Goal: Contribute content

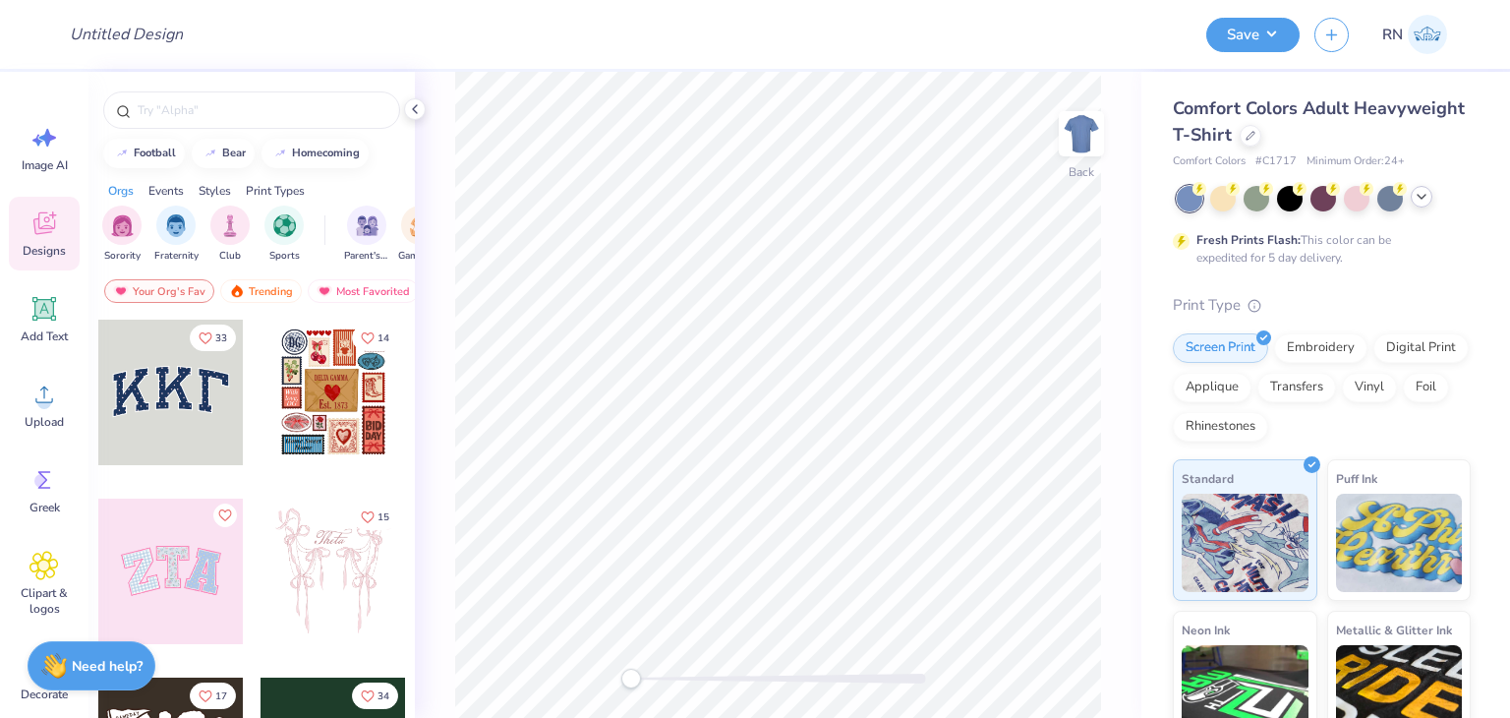
click at [1418, 202] on icon at bounding box center [1422, 197] width 16 height 16
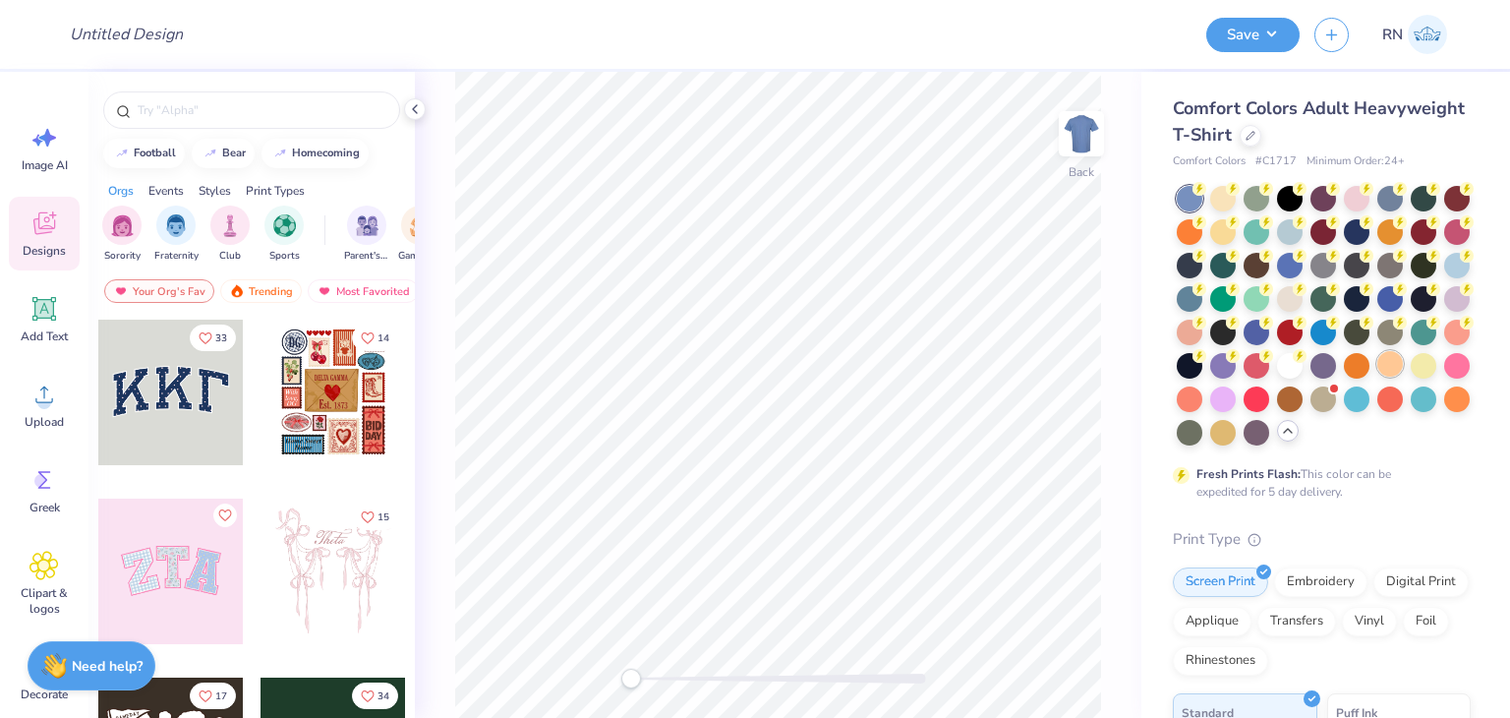
click at [1378, 377] on div at bounding box center [1391, 364] width 26 height 26
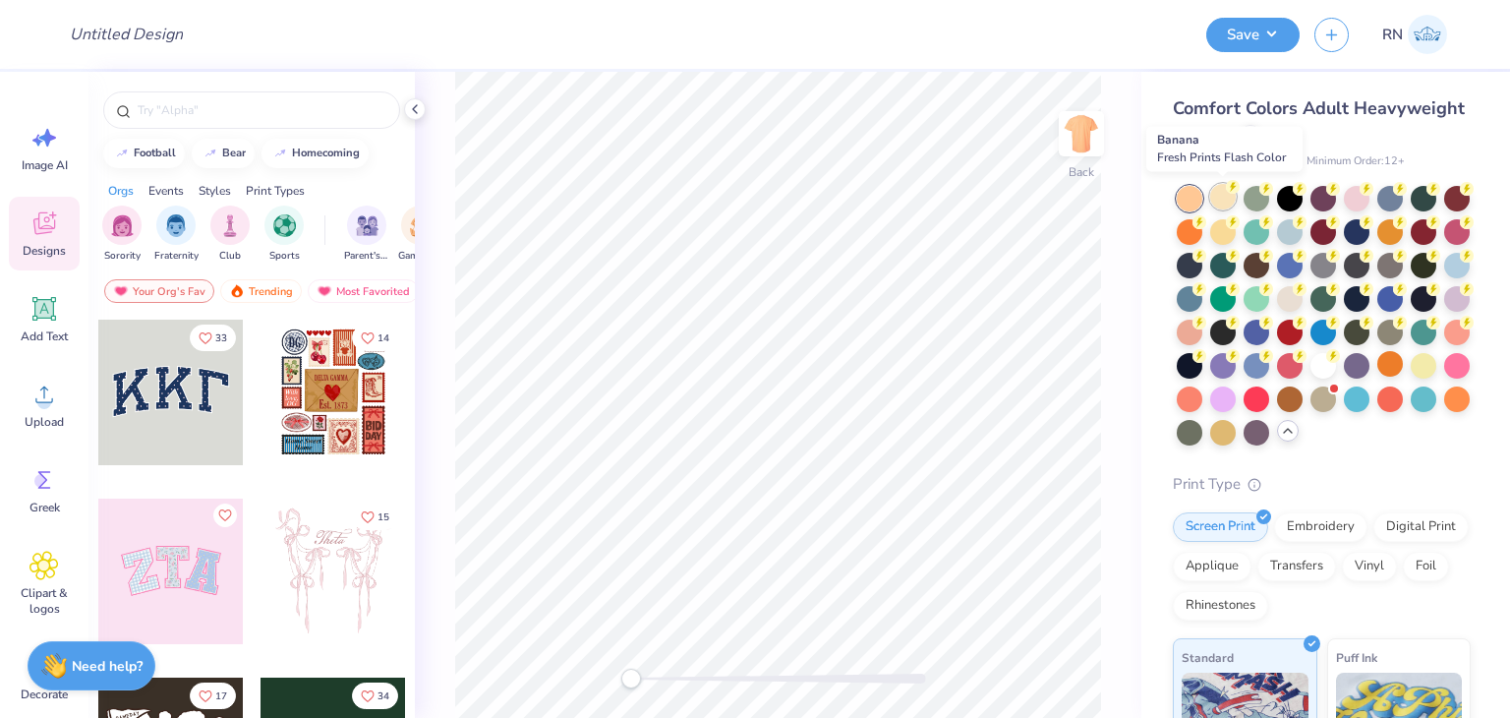
click at [1229, 201] on div at bounding box center [1224, 197] width 26 height 26
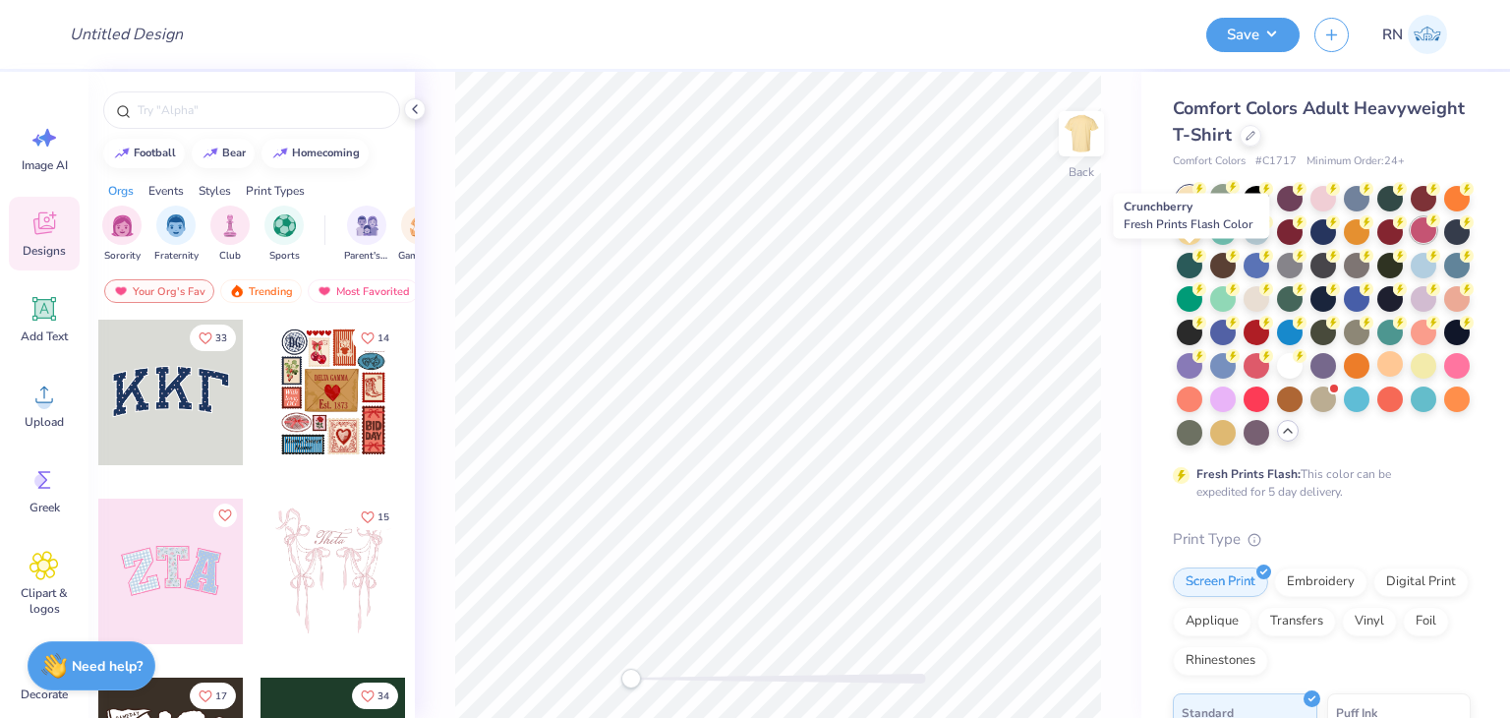
click at [1411, 243] on div at bounding box center [1424, 230] width 26 height 26
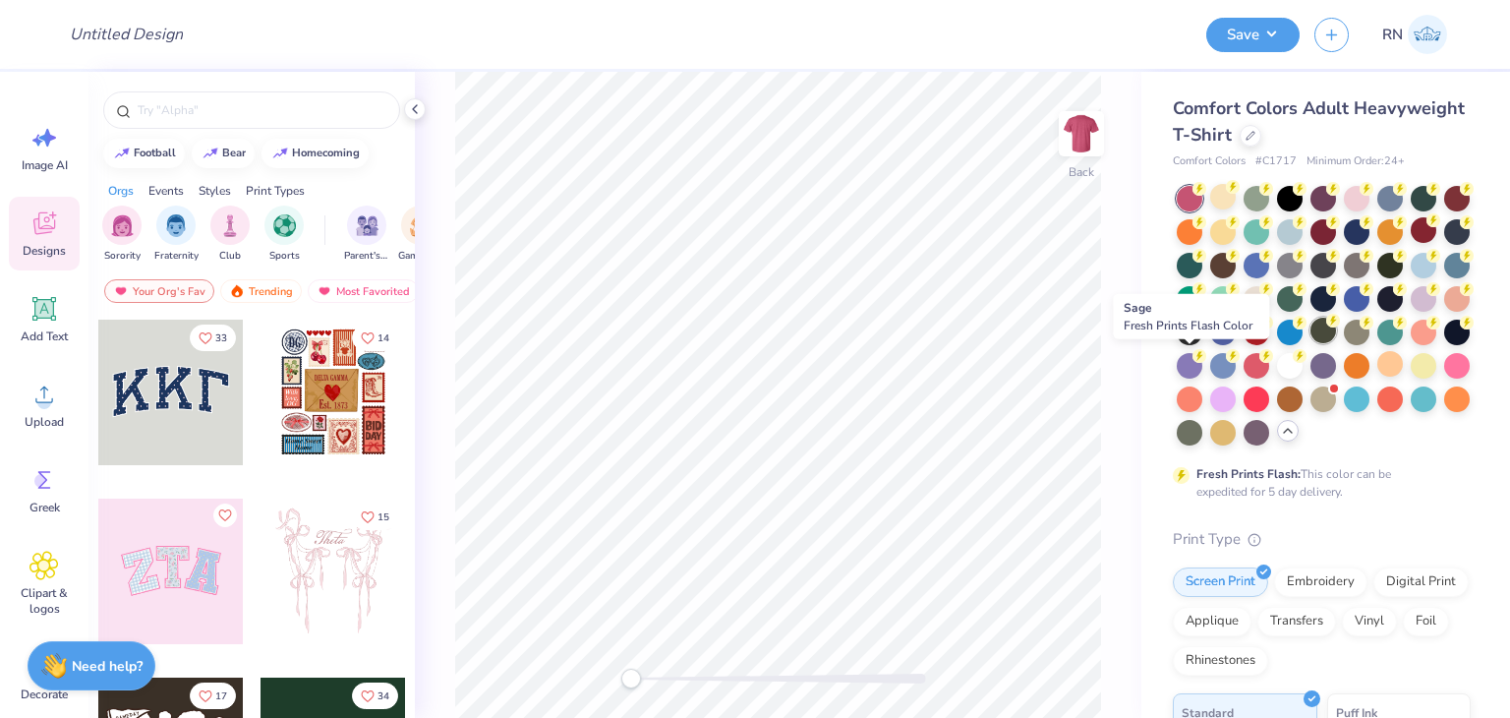
click at [1311, 343] on div at bounding box center [1324, 331] width 26 height 26
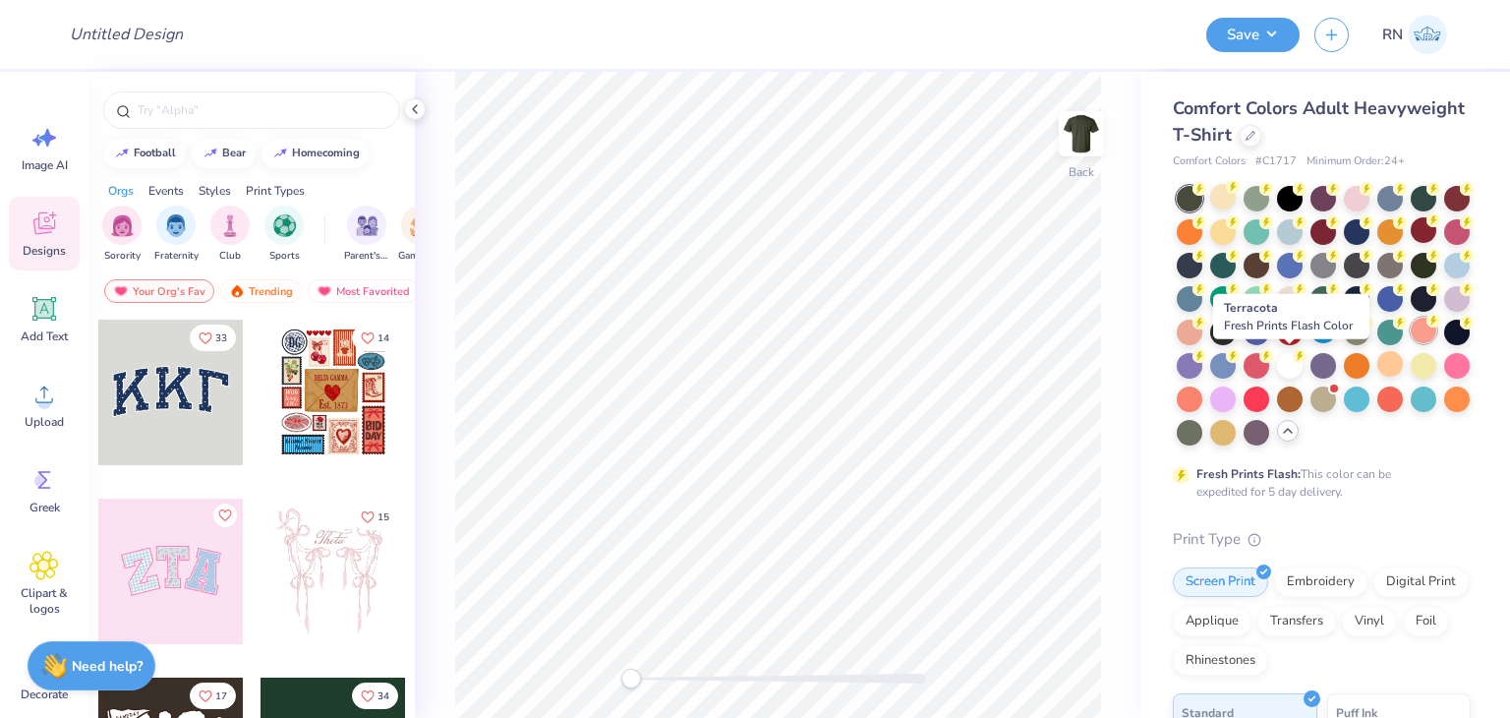
click at [1411, 343] on div at bounding box center [1424, 331] width 26 height 26
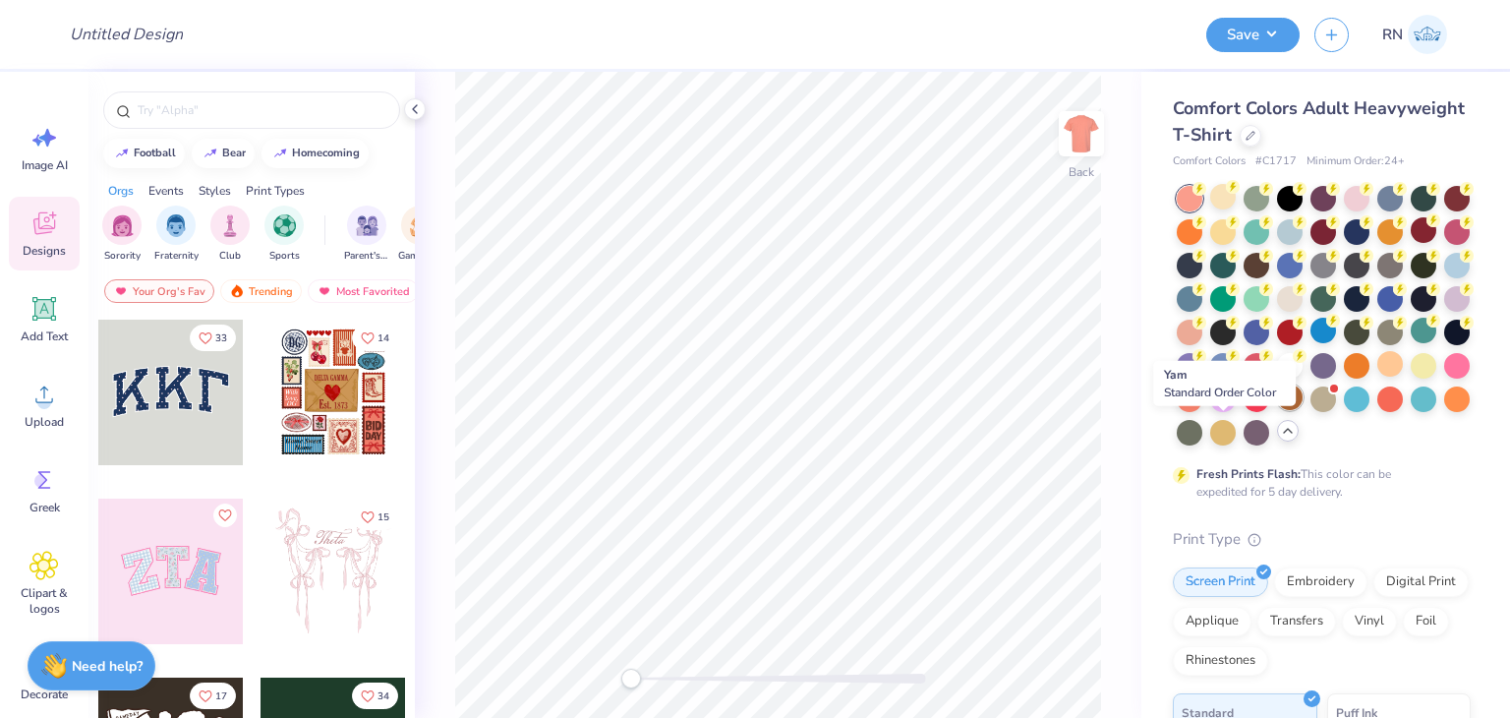
click at [1277, 410] on div at bounding box center [1290, 398] width 26 height 26
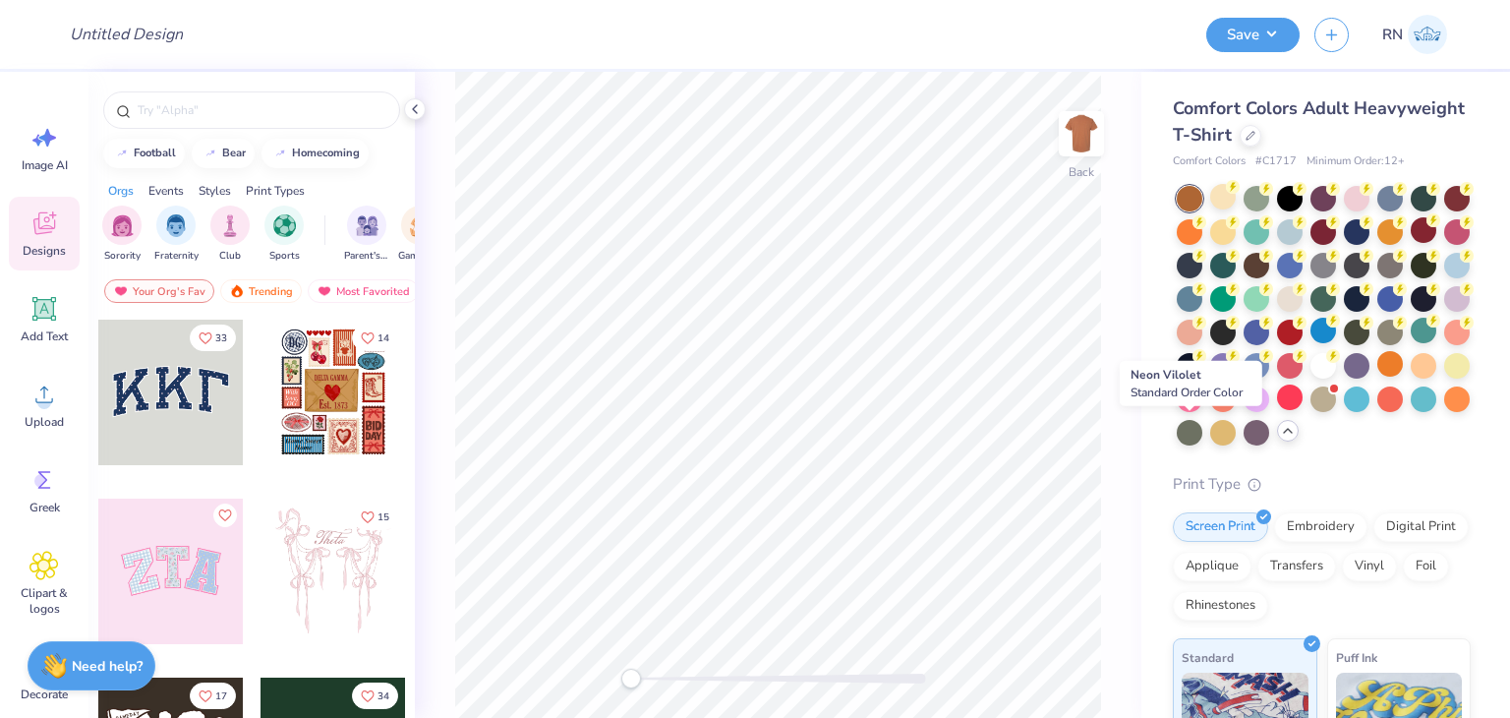
click at [1244, 412] on div at bounding box center [1257, 399] width 26 height 26
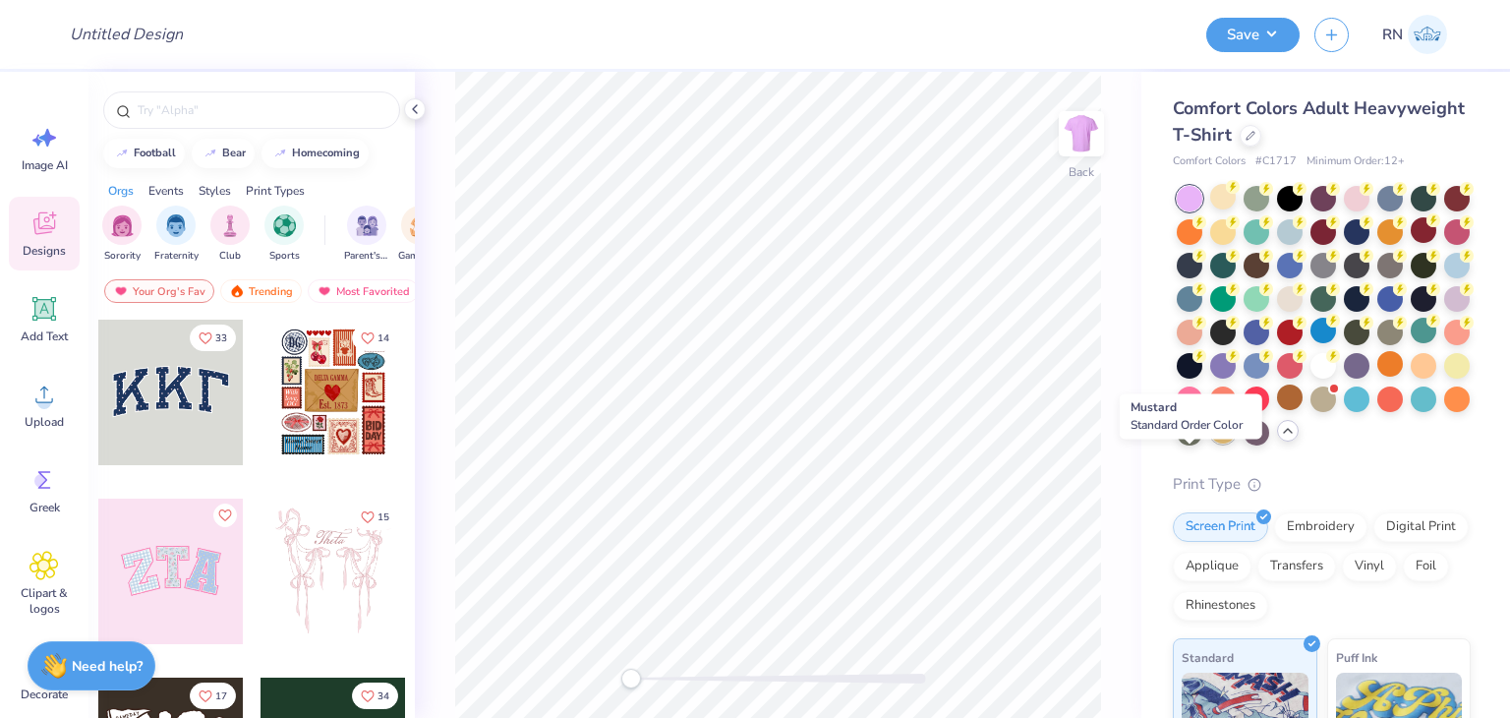
click at [1211, 444] on div at bounding box center [1224, 431] width 26 height 26
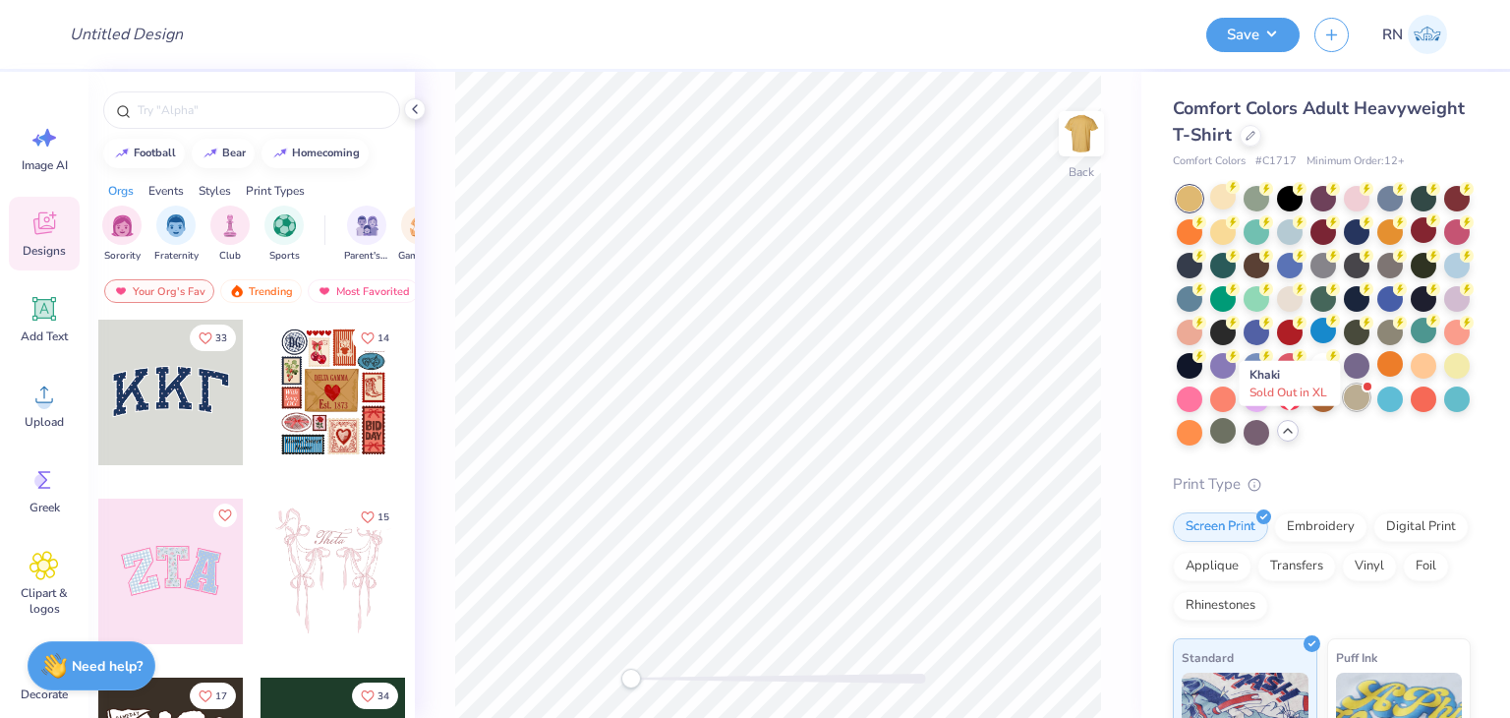
click at [1344, 410] on div at bounding box center [1357, 398] width 26 height 26
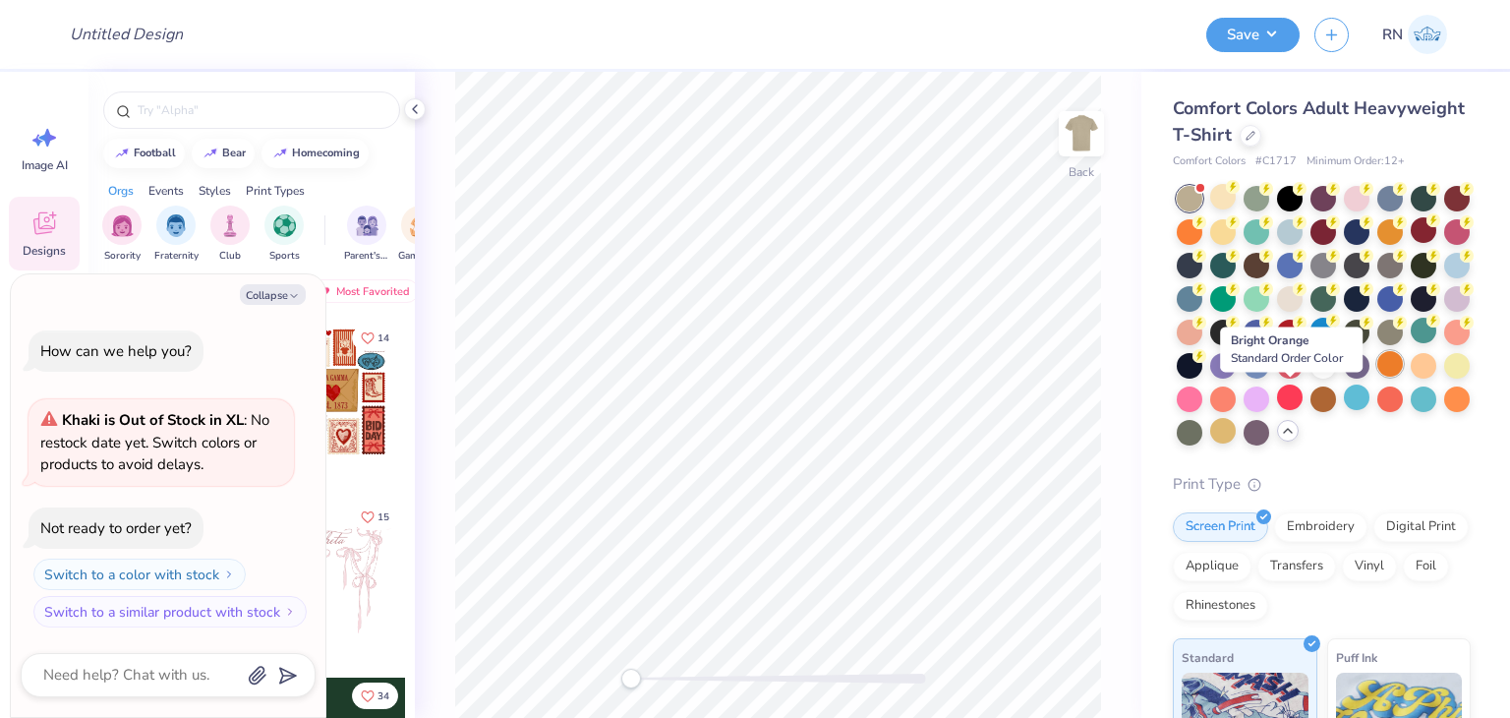
click at [1378, 377] on div at bounding box center [1391, 364] width 26 height 26
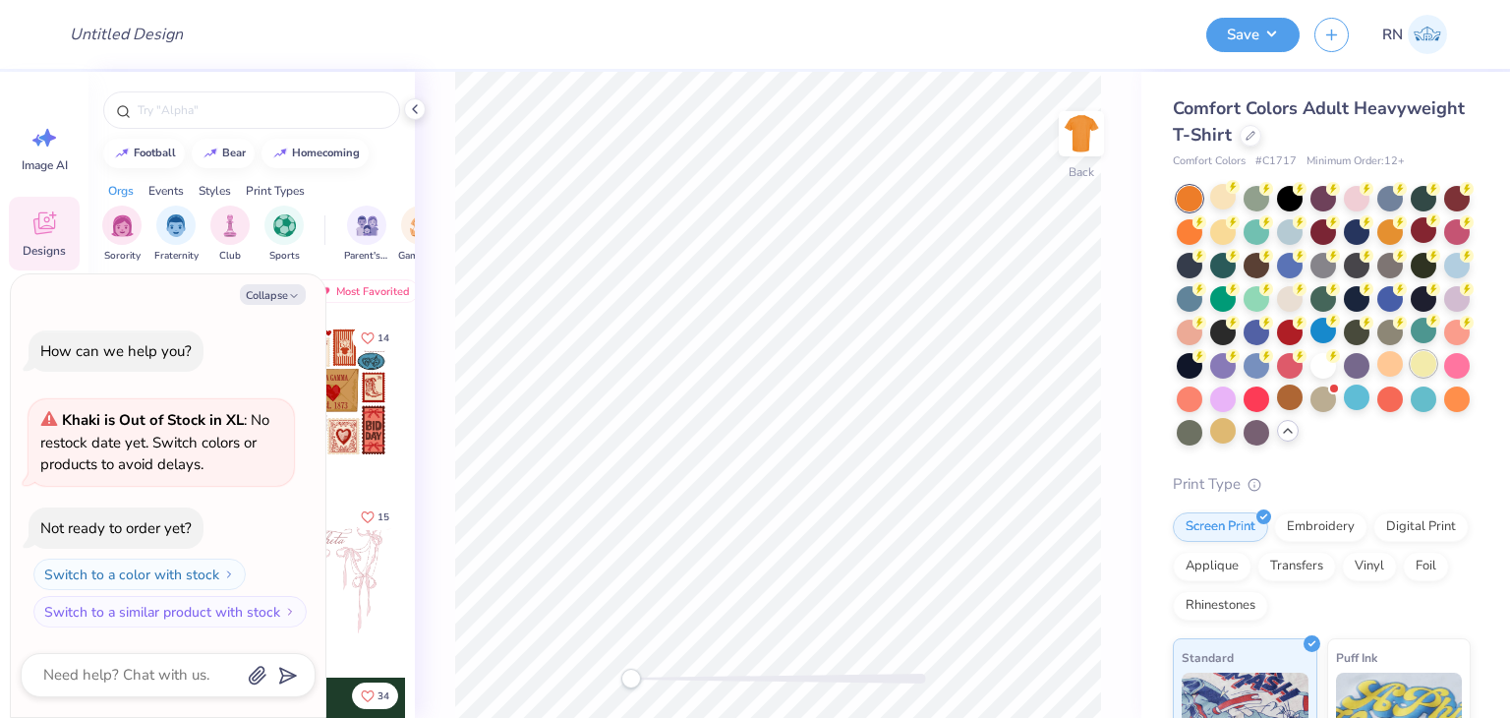
click at [1411, 377] on div at bounding box center [1424, 364] width 26 height 26
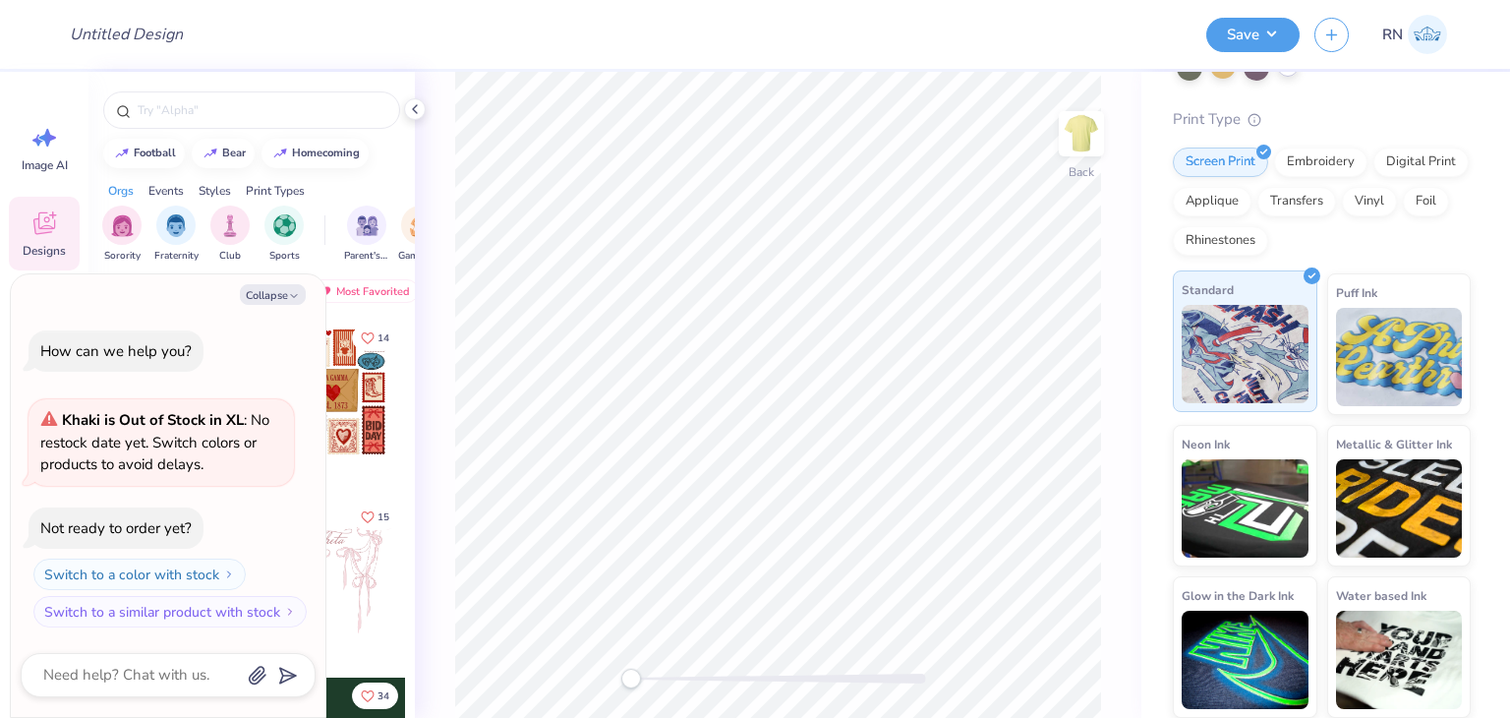
scroll to position [397, 0]
click at [1256, 361] on img at bounding box center [1245, 354] width 127 height 98
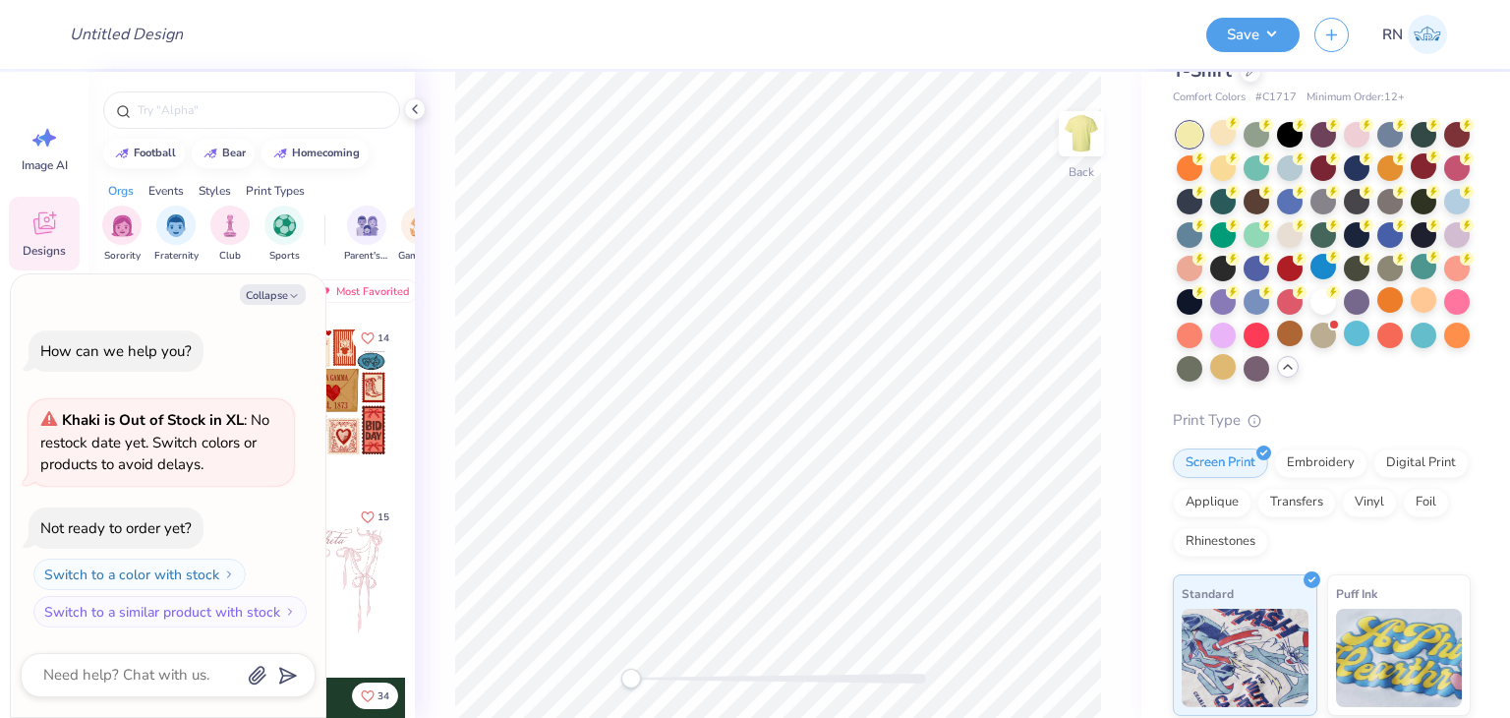
scroll to position [0, 0]
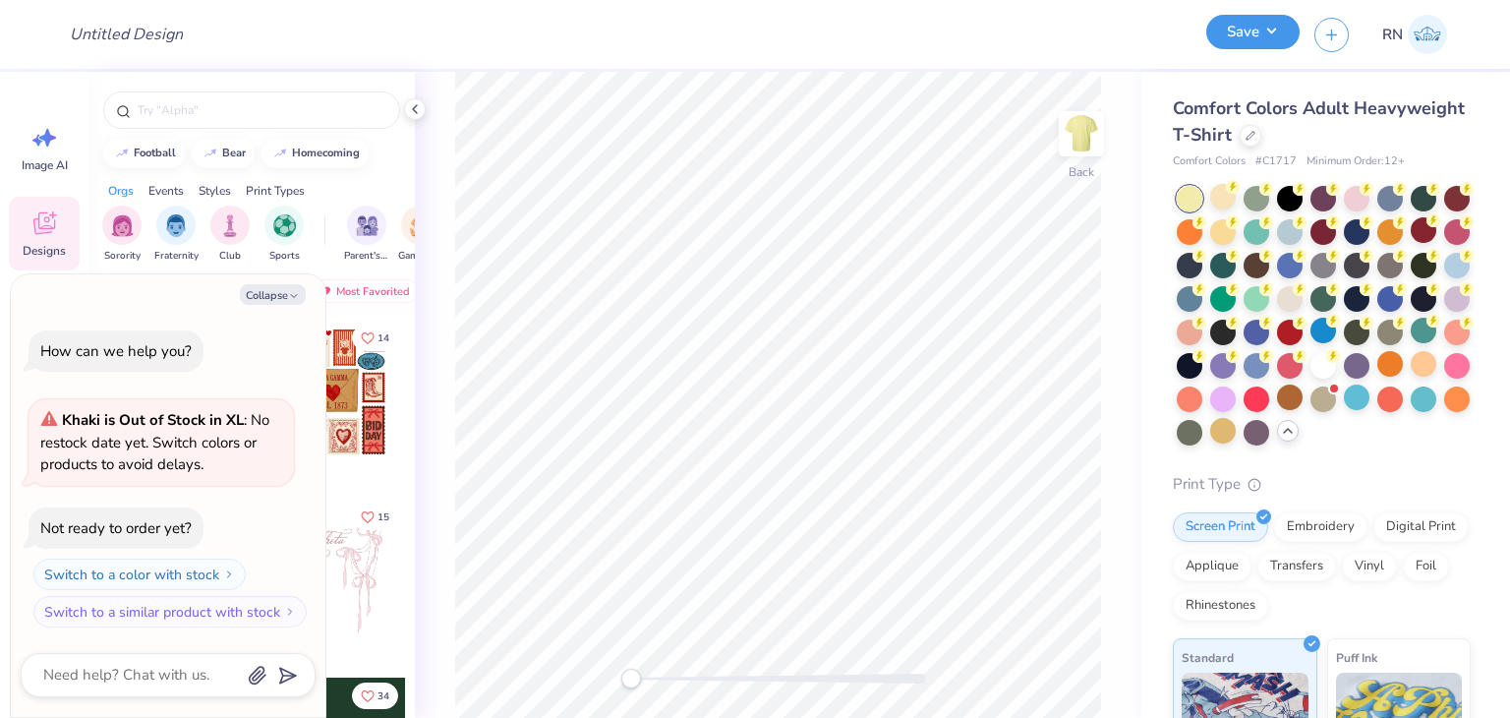
click at [1262, 42] on button "Save" at bounding box center [1253, 32] width 93 height 34
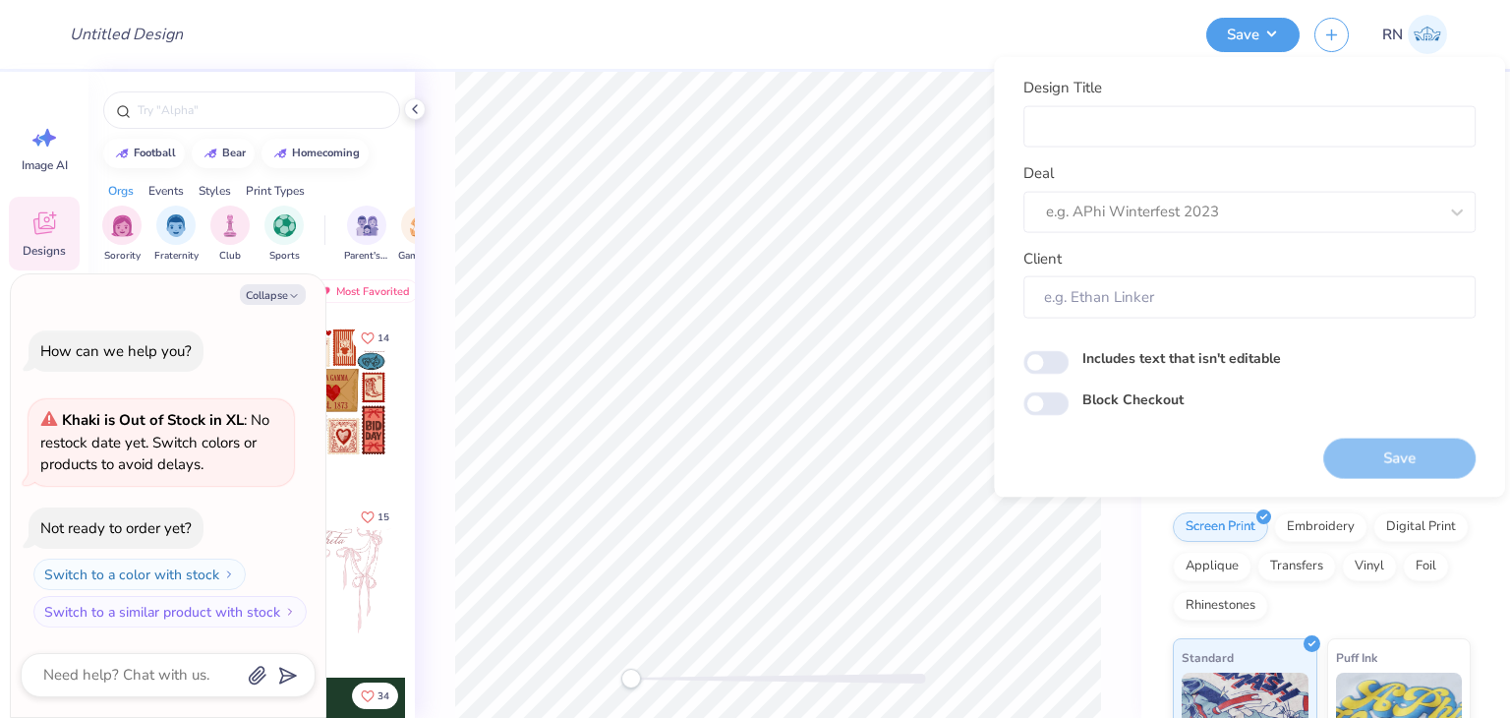
click at [919, 49] on div "Design Title" at bounding box center [623, 34] width 1138 height 69
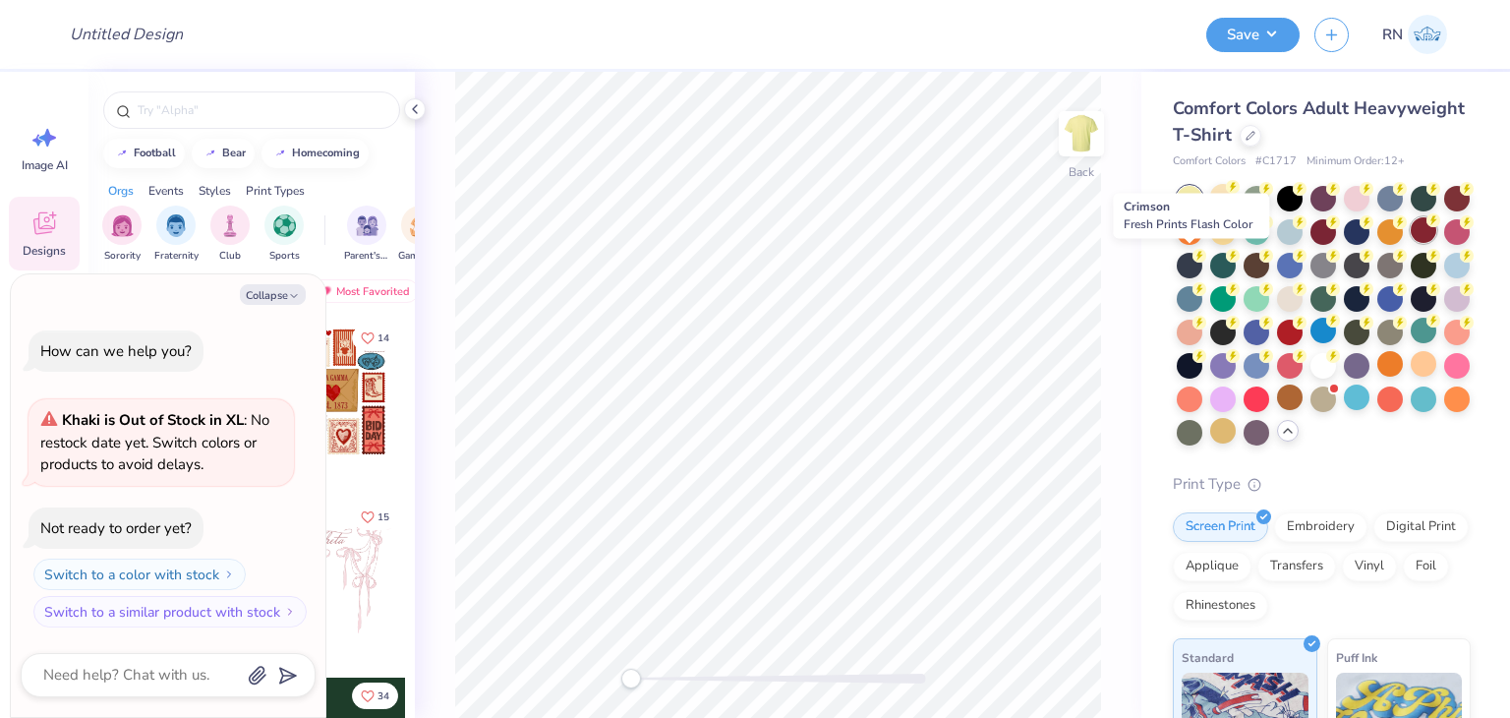
click at [1411, 243] on div at bounding box center [1424, 230] width 26 height 26
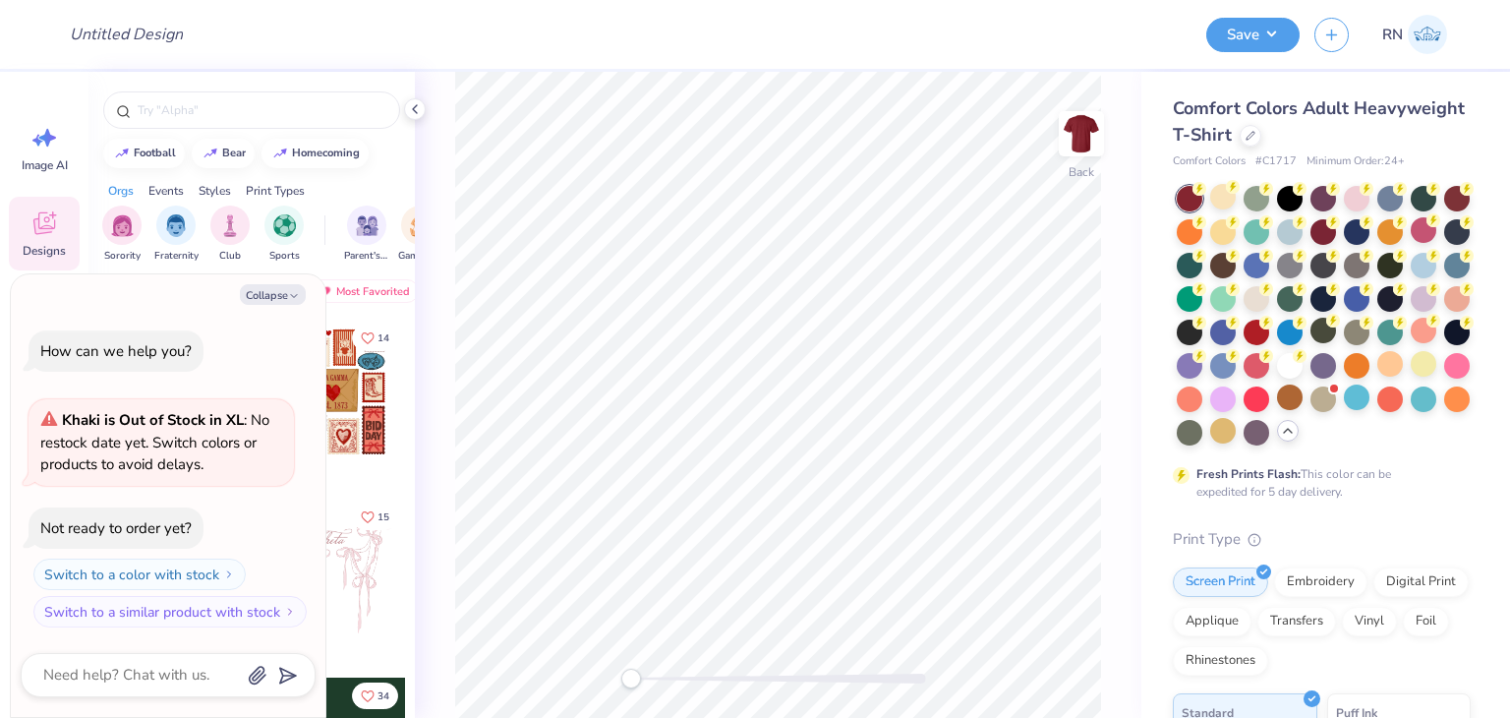
click at [1203, 305] on div at bounding box center [1190, 299] width 26 height 26
type textarea "x"
